Goal: Find specific page/section: Find specific page/section

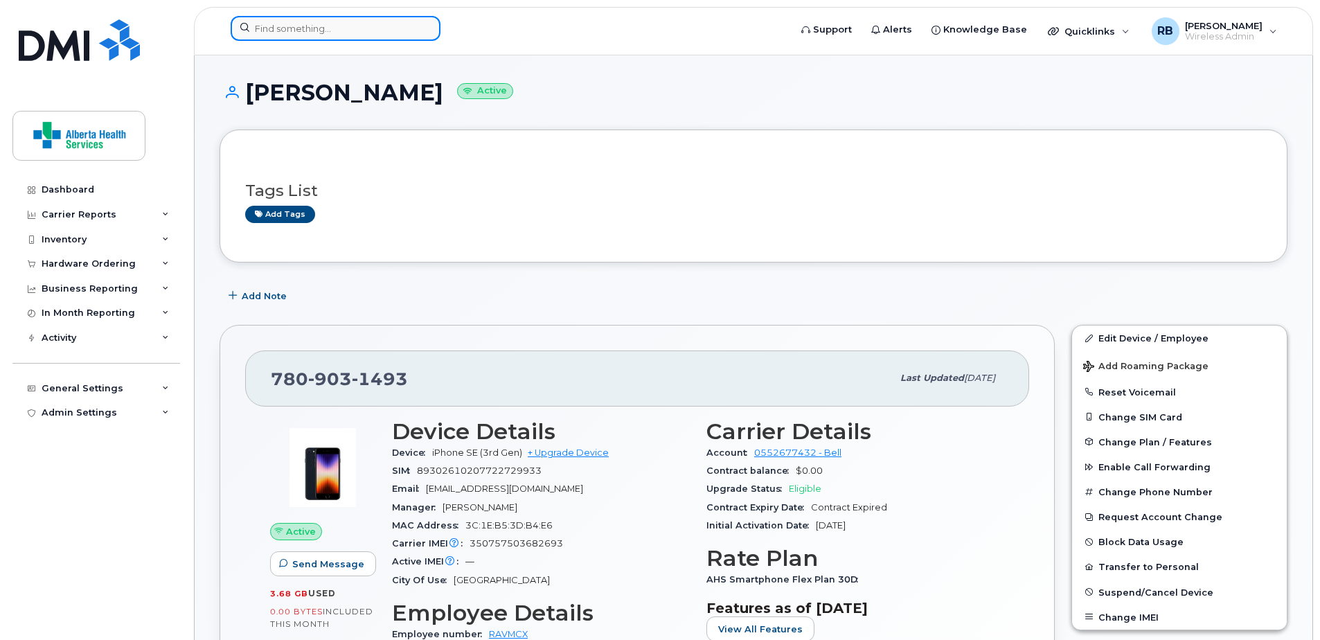
drag, startPoint x: 0, startPoint y: 0, endPoint x: 328, endPoint y: 31, distance: 329.1
click at [328, 31] on input at bounding box center [336, 28] width 210 height 25
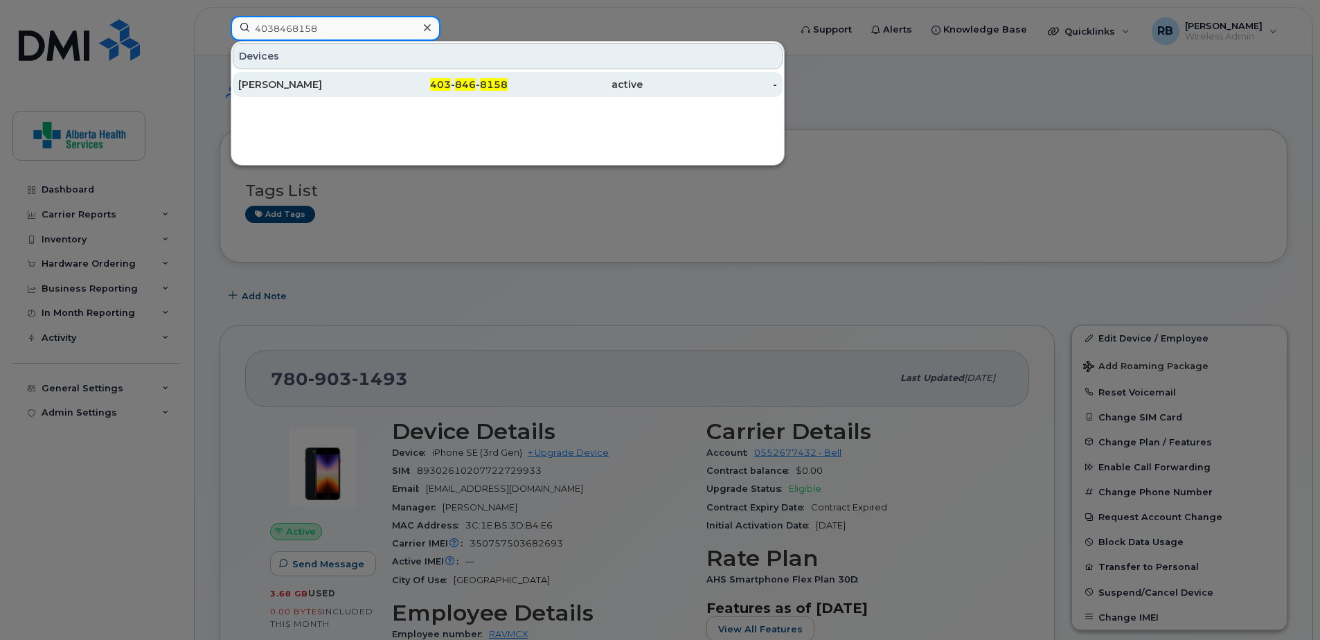
type input "4038468158"
click at [383, 81] on div "403 - 846 - 8158" at bounding box center [440, 85] width 135 height 14
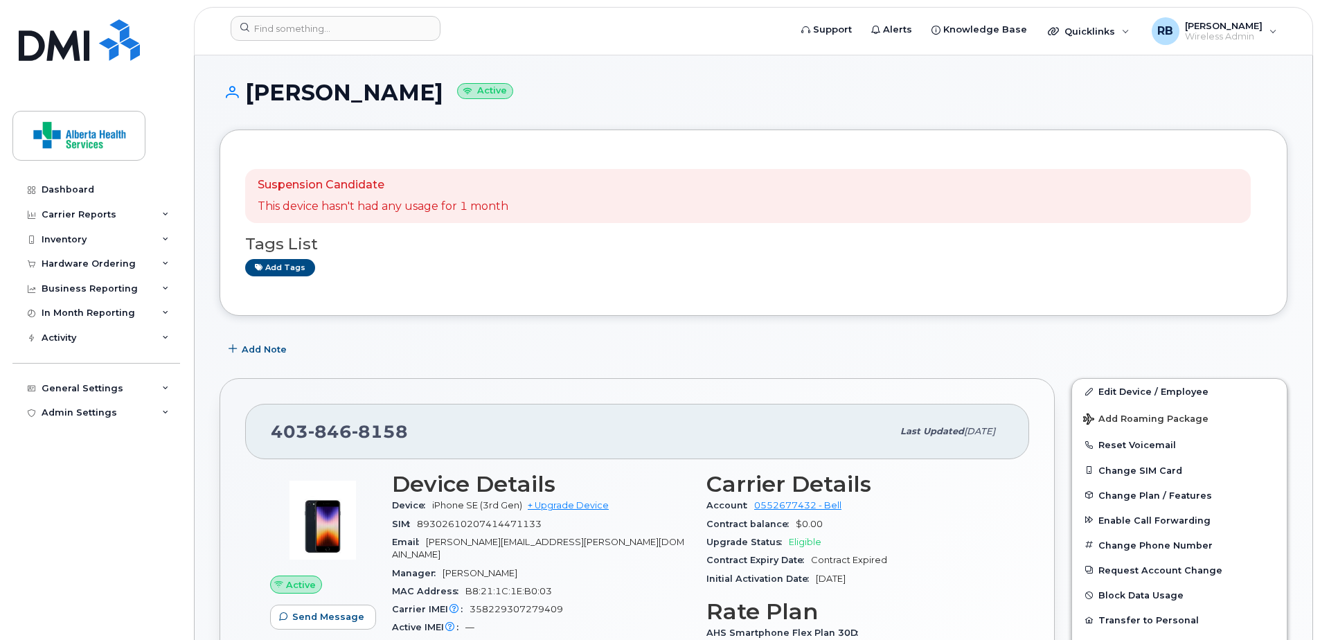
click at [1049, 248] on h3 "Tags List" at bounding box center [753, 244] width 1017 height 17
click at [283, 31] on input at bounding box center [336, 28] width 210 height 25
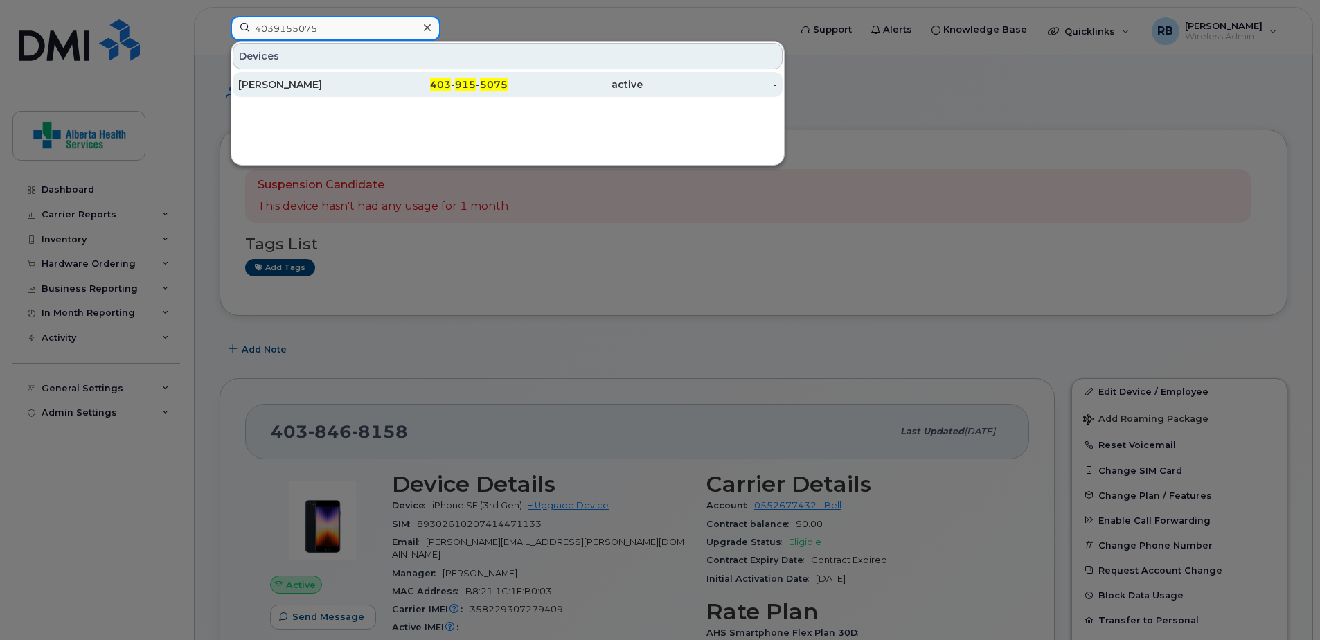
type input "4039155075"
click at [607, 86] on div "active" at bounding box center [575, 85] width 135 height 14
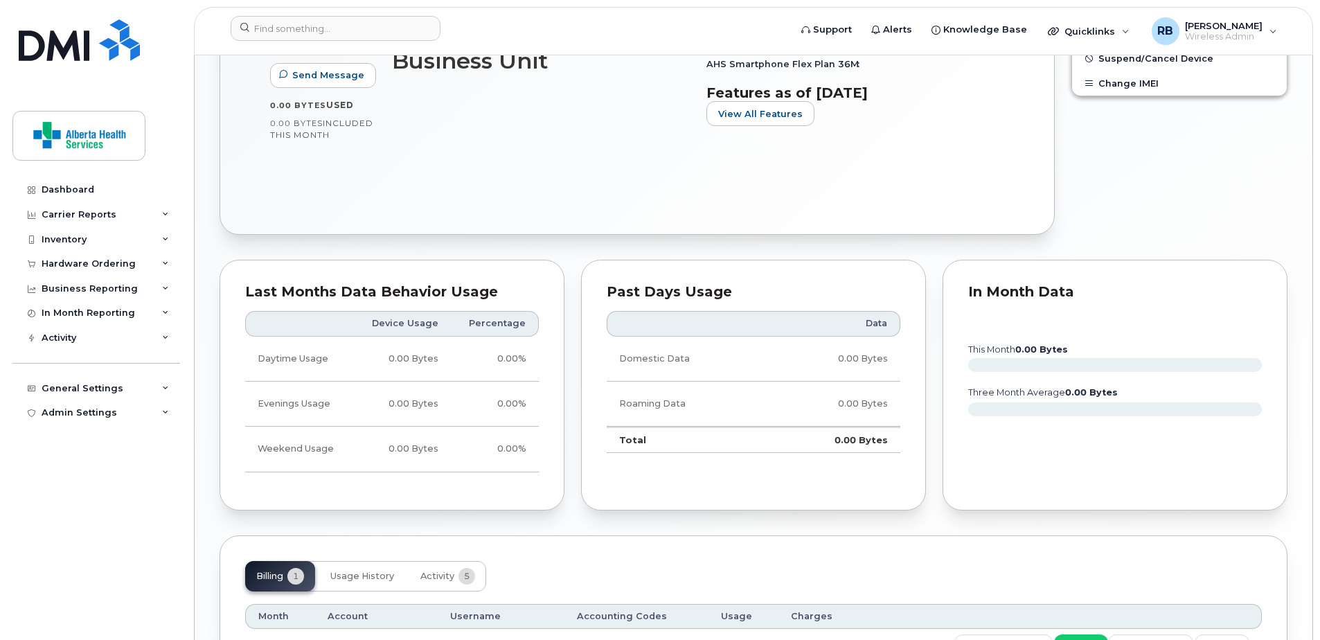
scroll to position [554, 0]
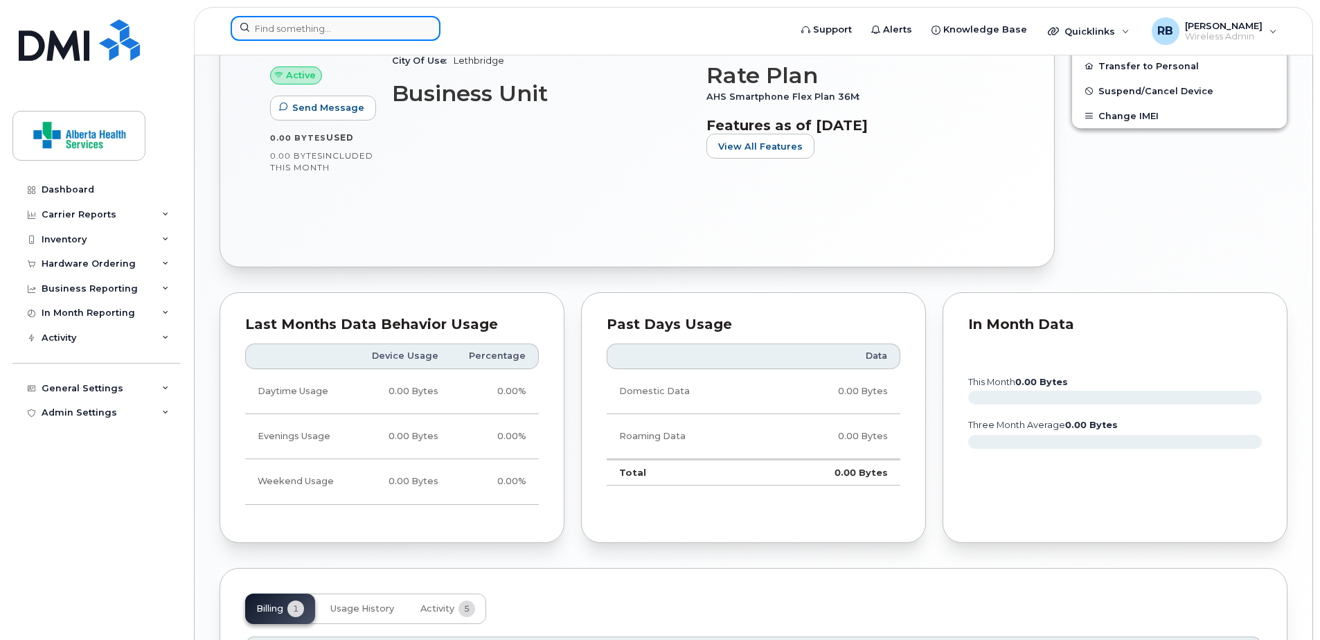
click at [305, 21] on input at bounding box center [336, 28] width 210 height 25
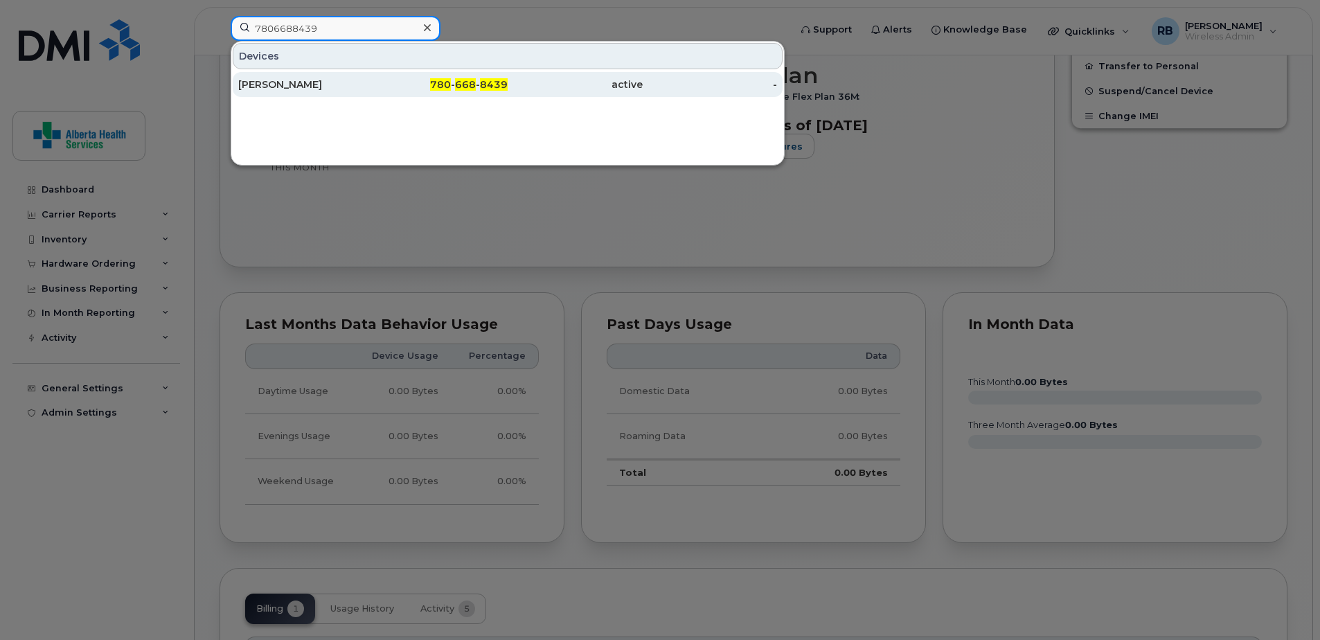
type input "7806688439"
click at [424, 86] on div "780 - 668 - 8439" at bounding box center [440, 85] width 135 height 14
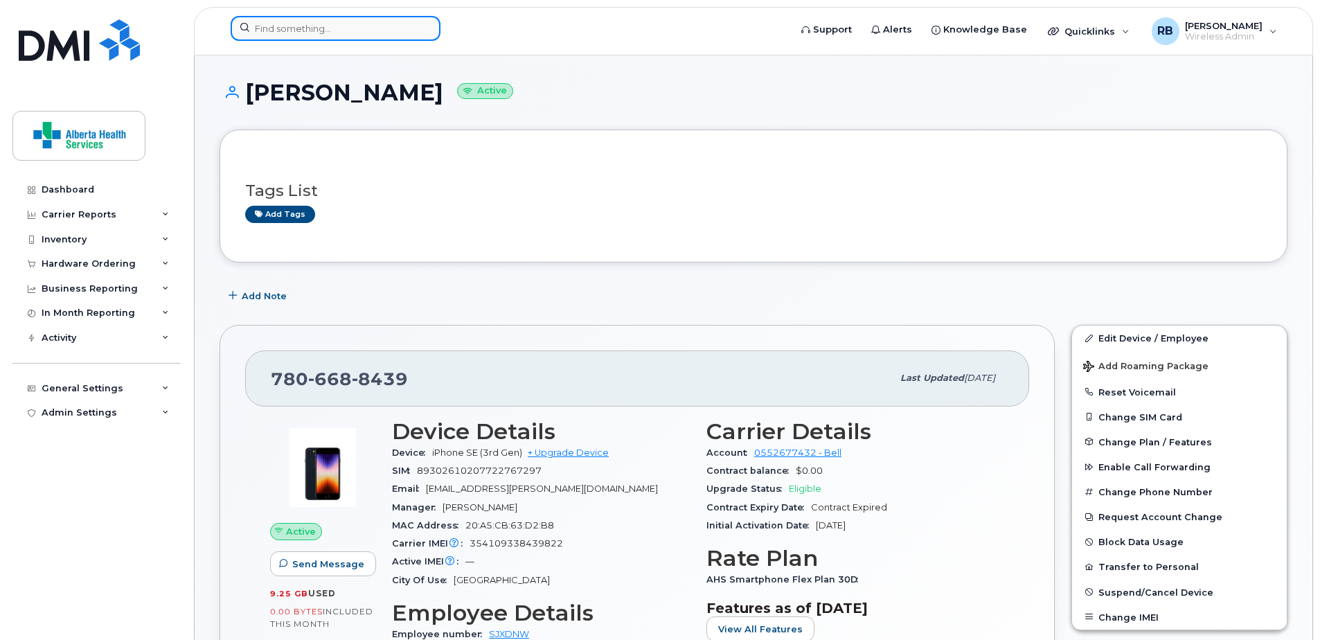
click at [293, 28] on input at bounding box center [336, 28] width 210 height 25
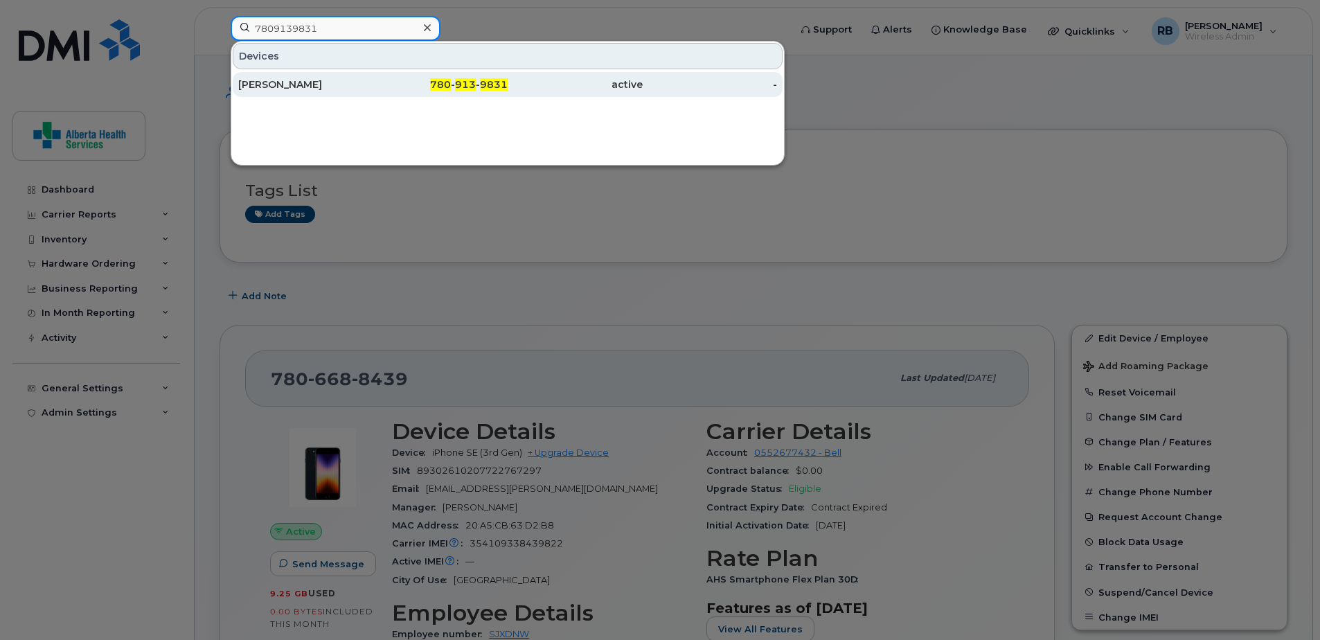
type input "7809139831"
click at [552, 87] on div "active" at bounding box center [575, 85] width 135 height 14
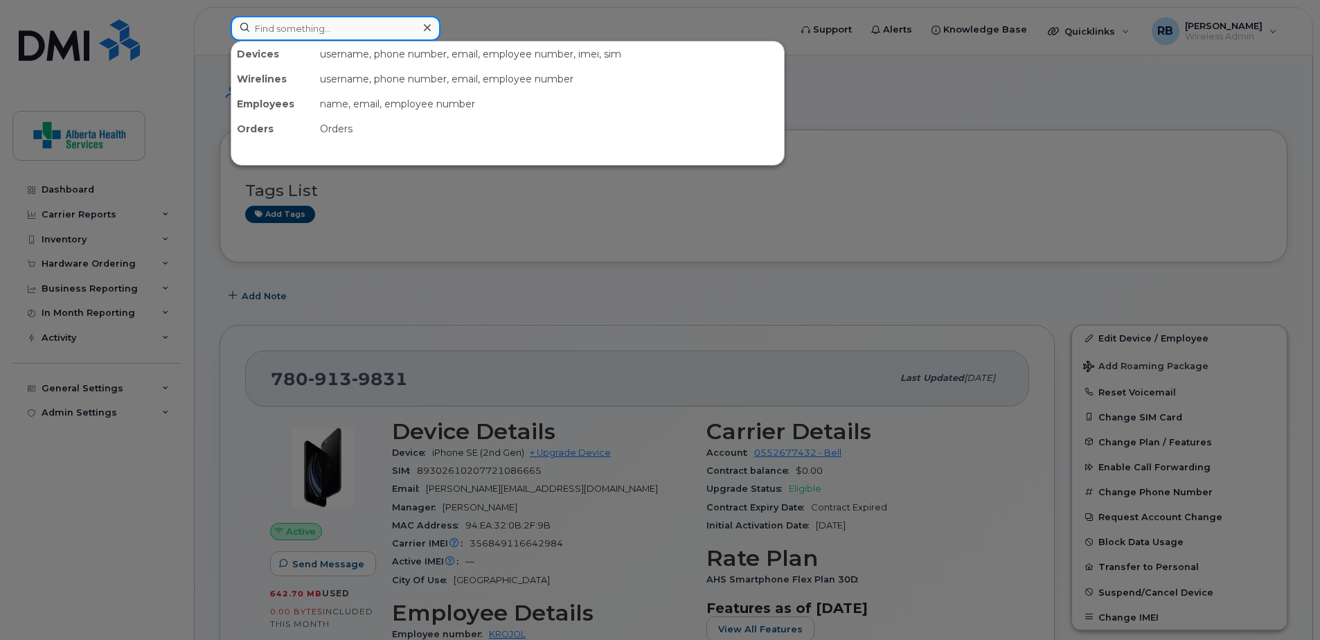
click at [325, 26] on input at bounding box center [336, 28] width 210 height 25
paste input "5875863049"
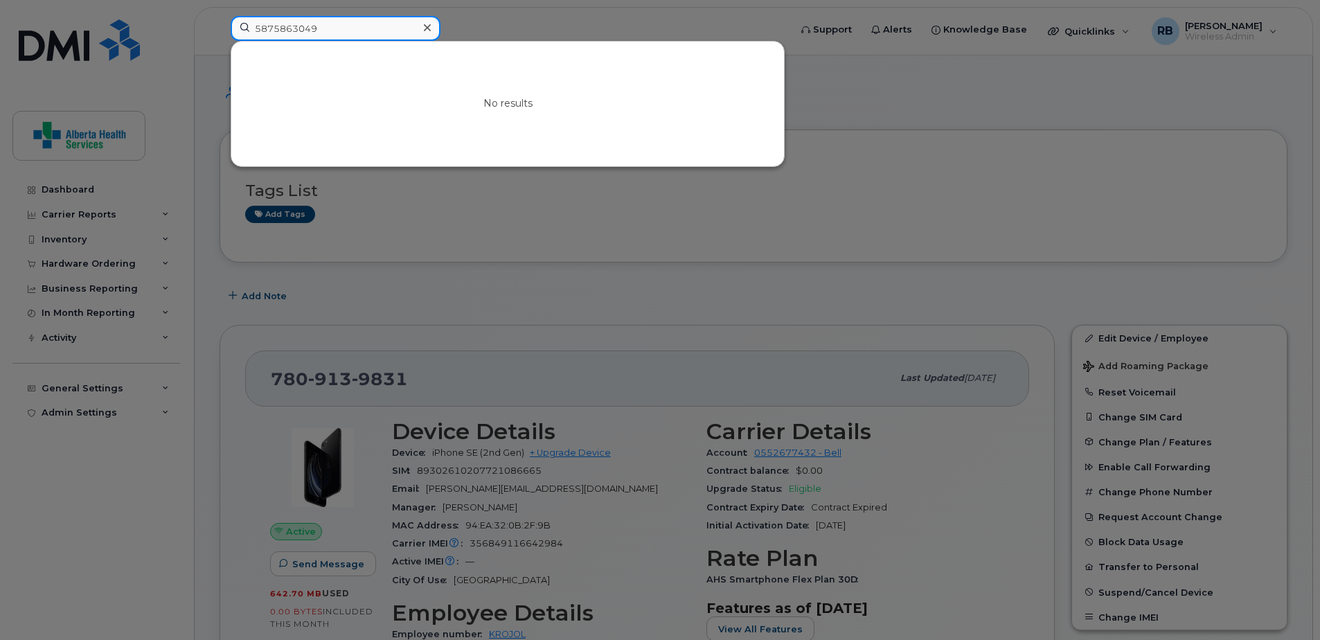
type input "5875863049"
